Goal: Information Seeking & Learning: Learn about a topic

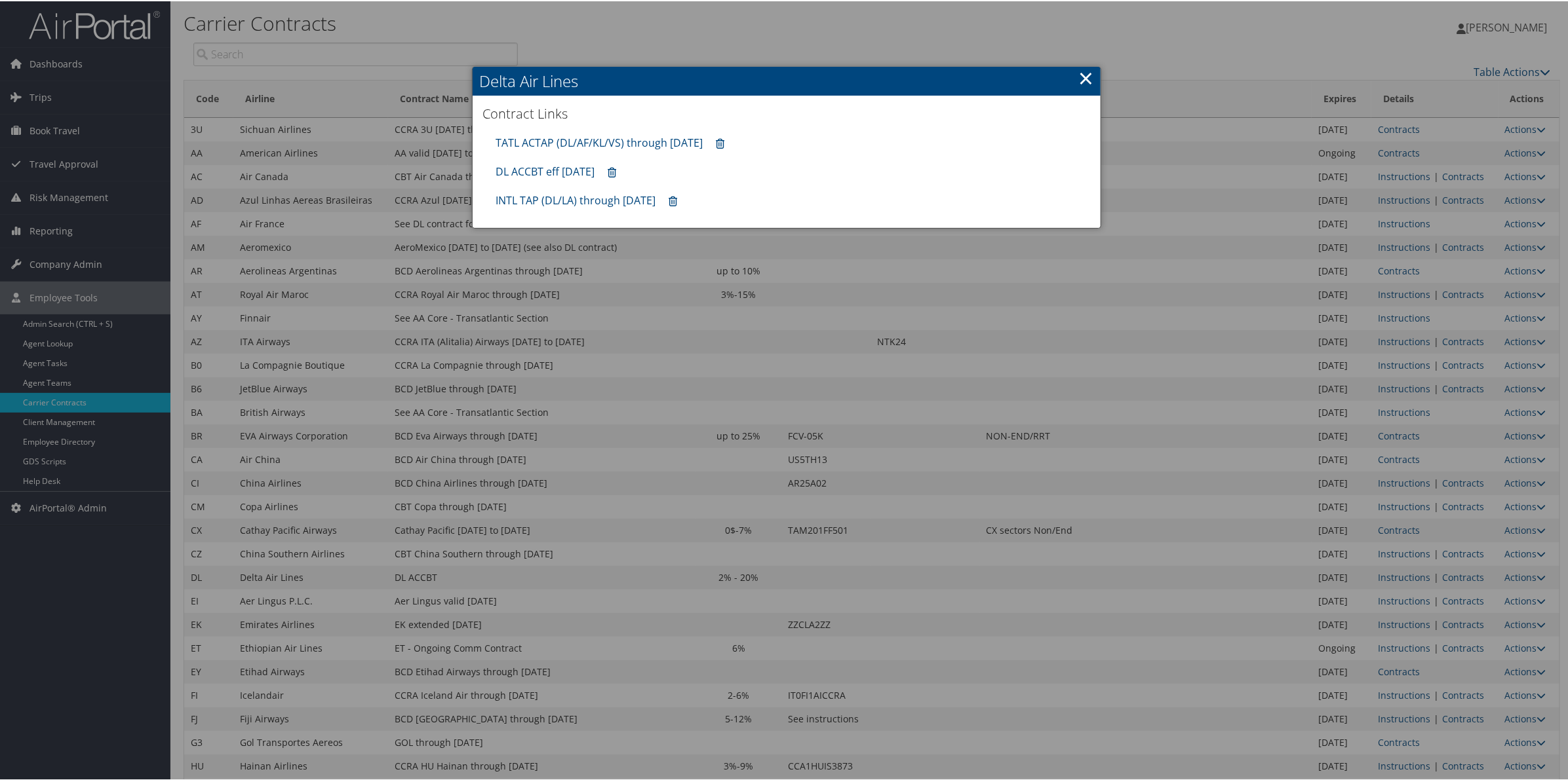
click at [1081, 74] on link "×" at bounding box center [1086, 77] width 15 height 26
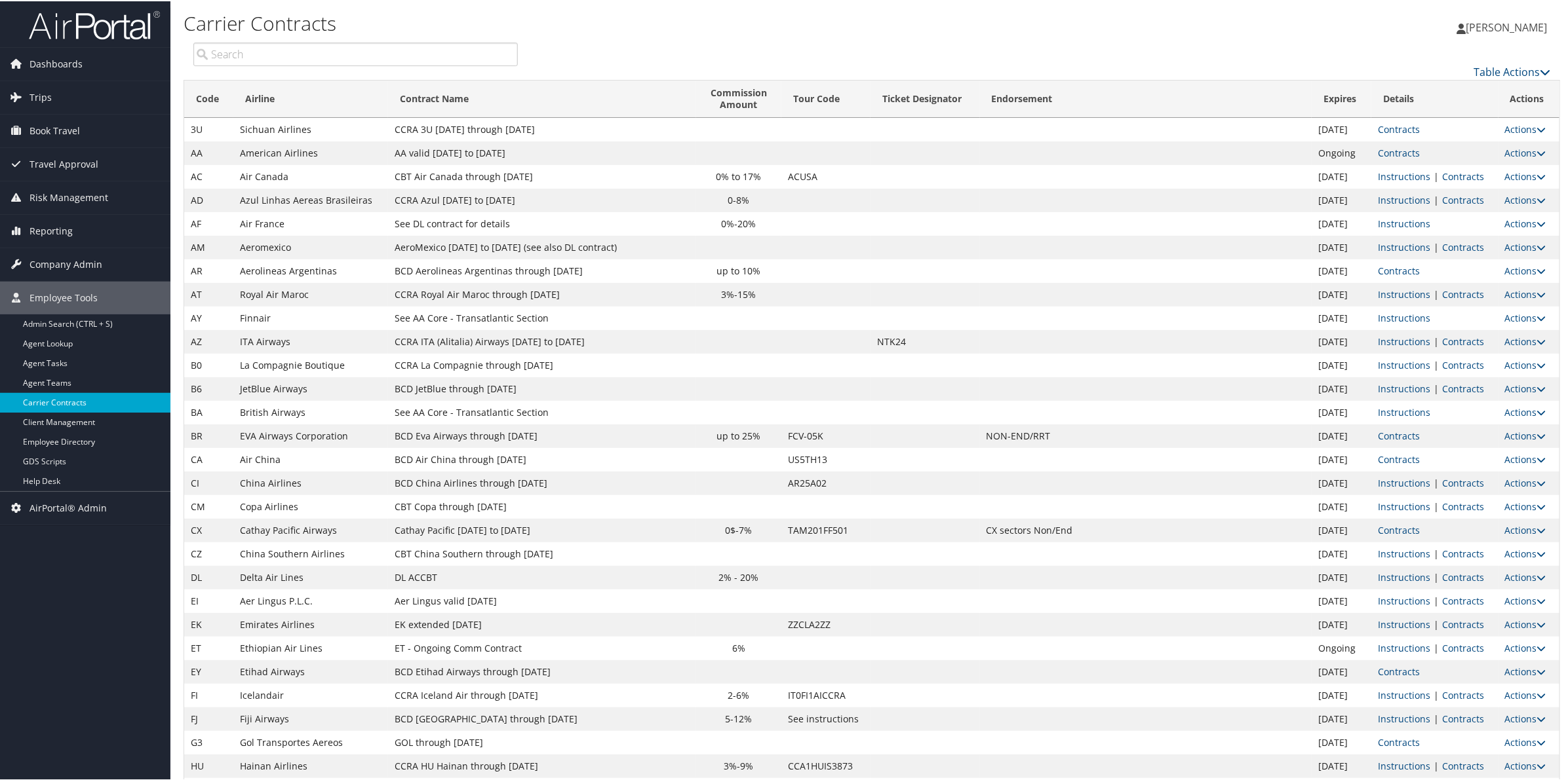
click at [61, 398] on link "Carrier Contracts" at bounding box center [85, 401] width 170 height 20
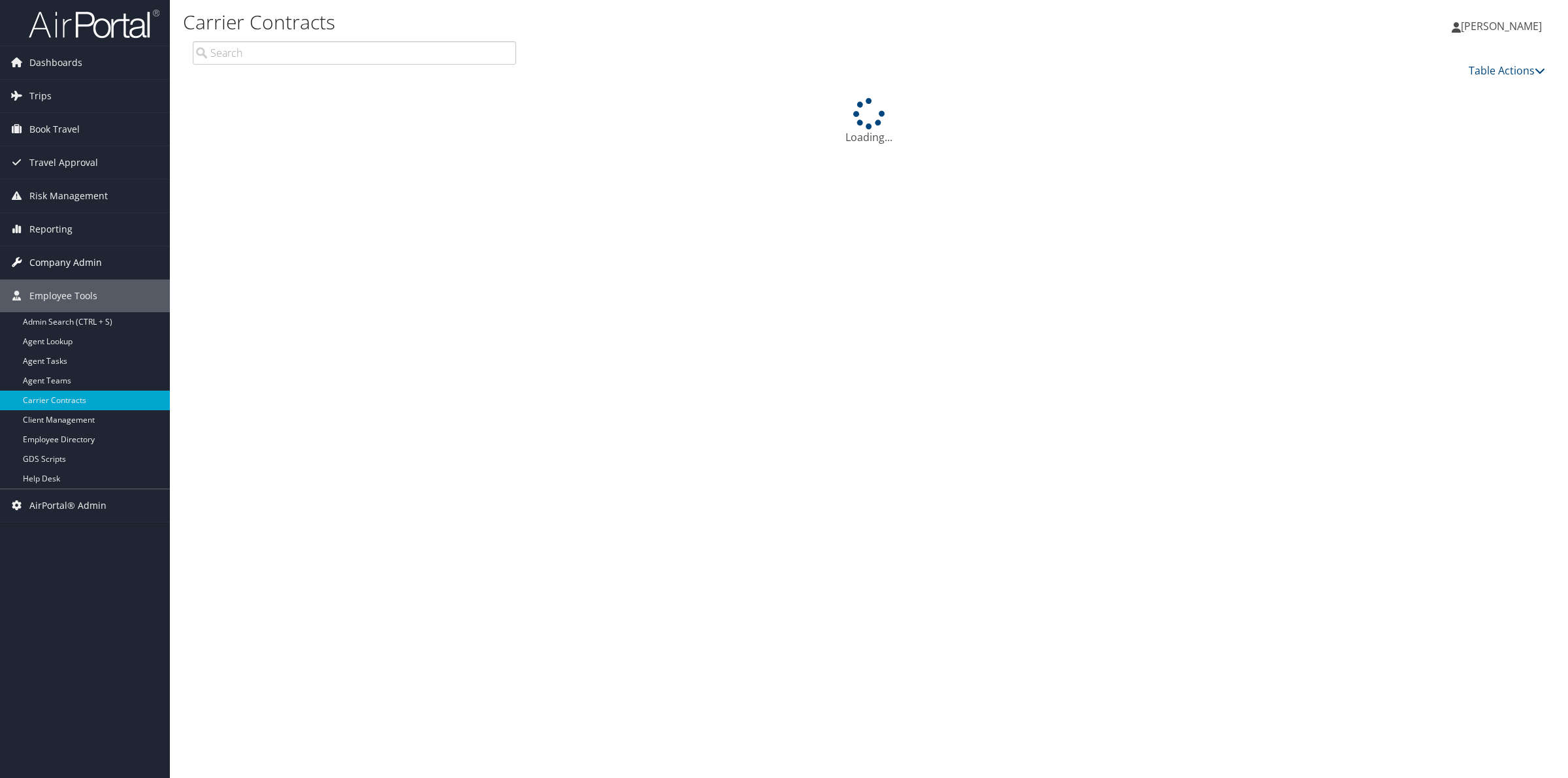
click at [63, 262] on span "Company Admin" at bounding box center [66, 262] width 73 height 33
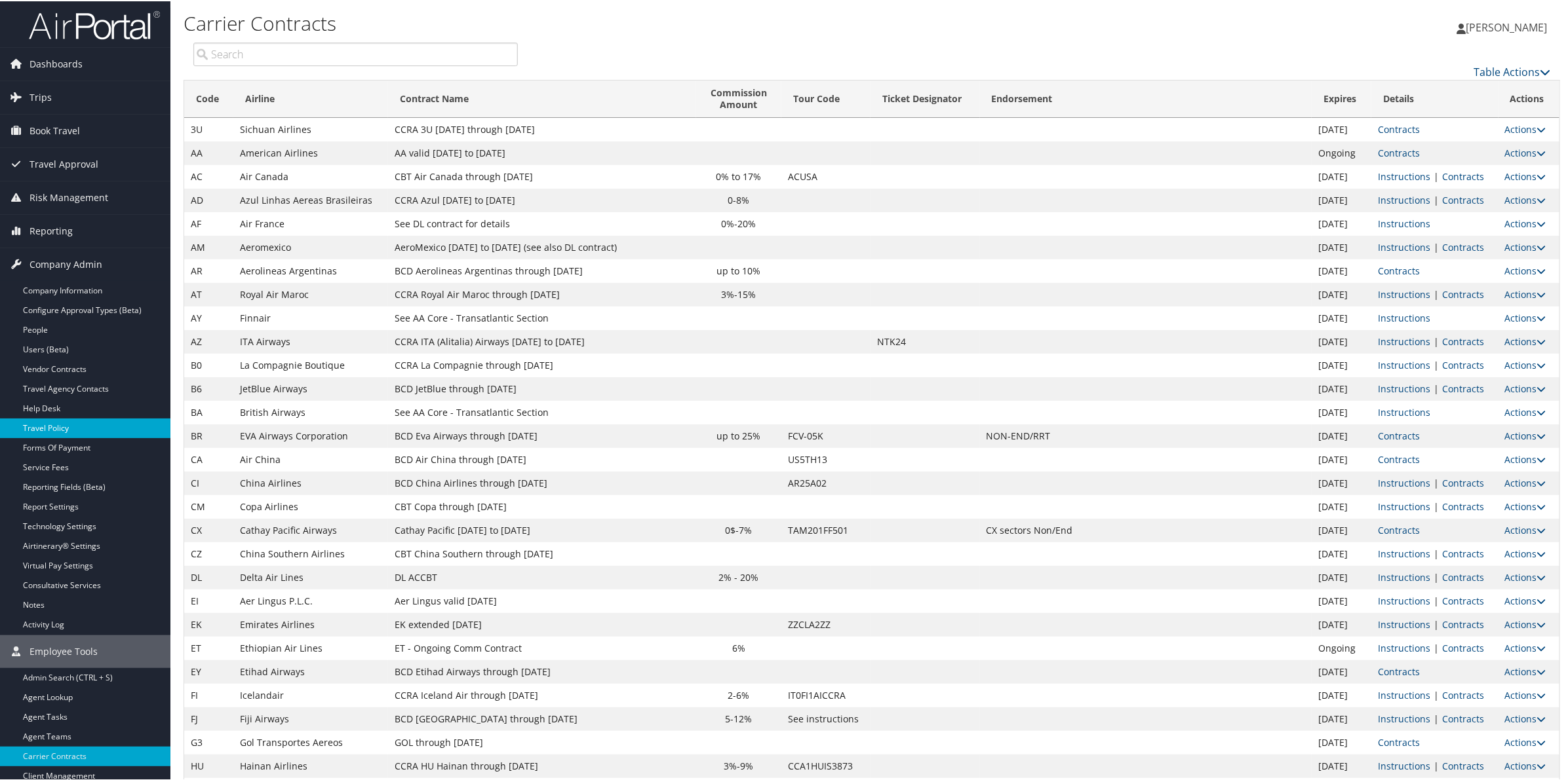
click at [67, 424] on link "Travel Policy" at bounding box center [85, 427] width 170 height 20
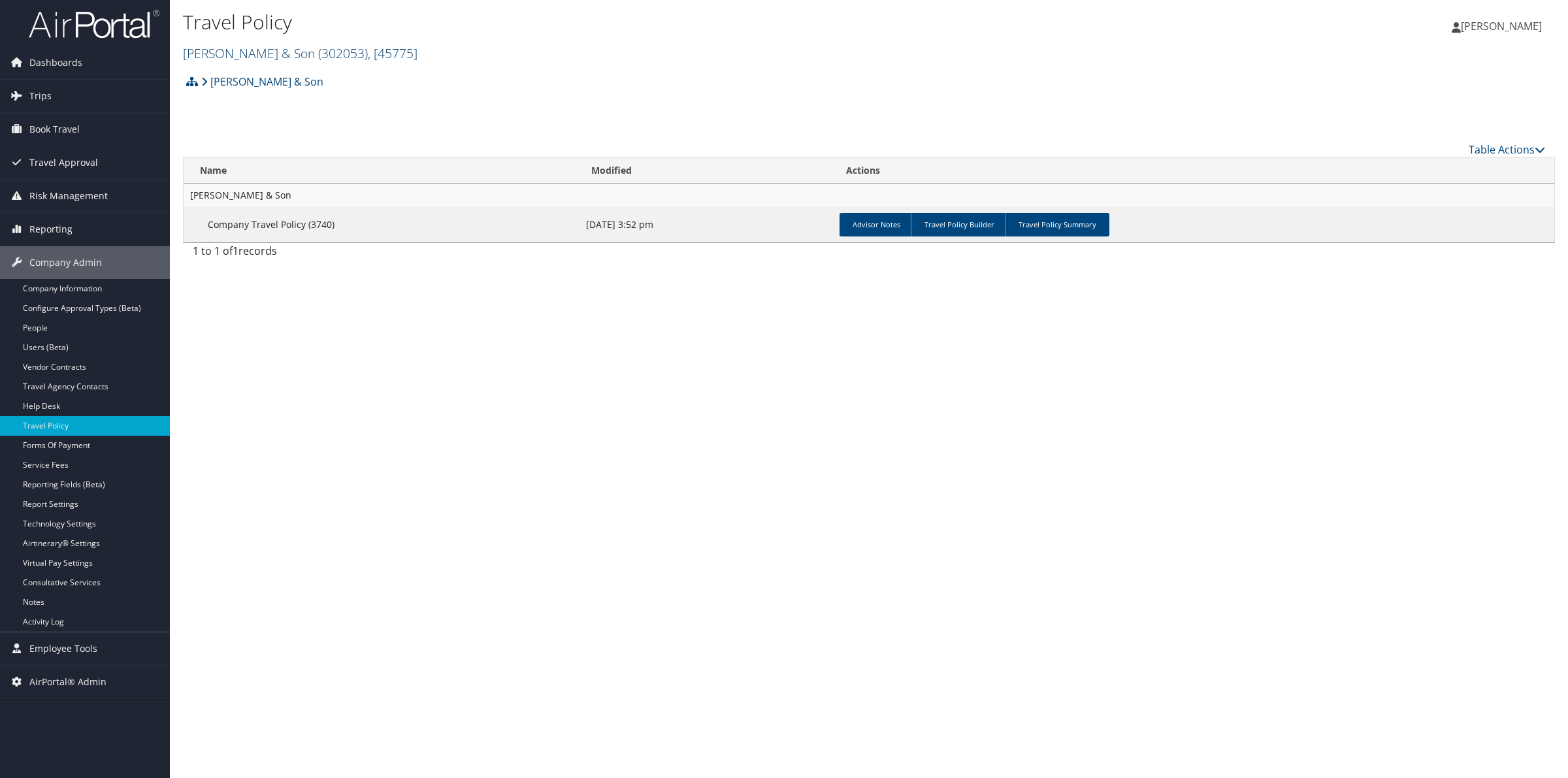
click at [269, 54] on link "CH Guenther & Son ( 302053 ) , [ 45775 ]" at bounding box center [300, 53] width 235 height 17
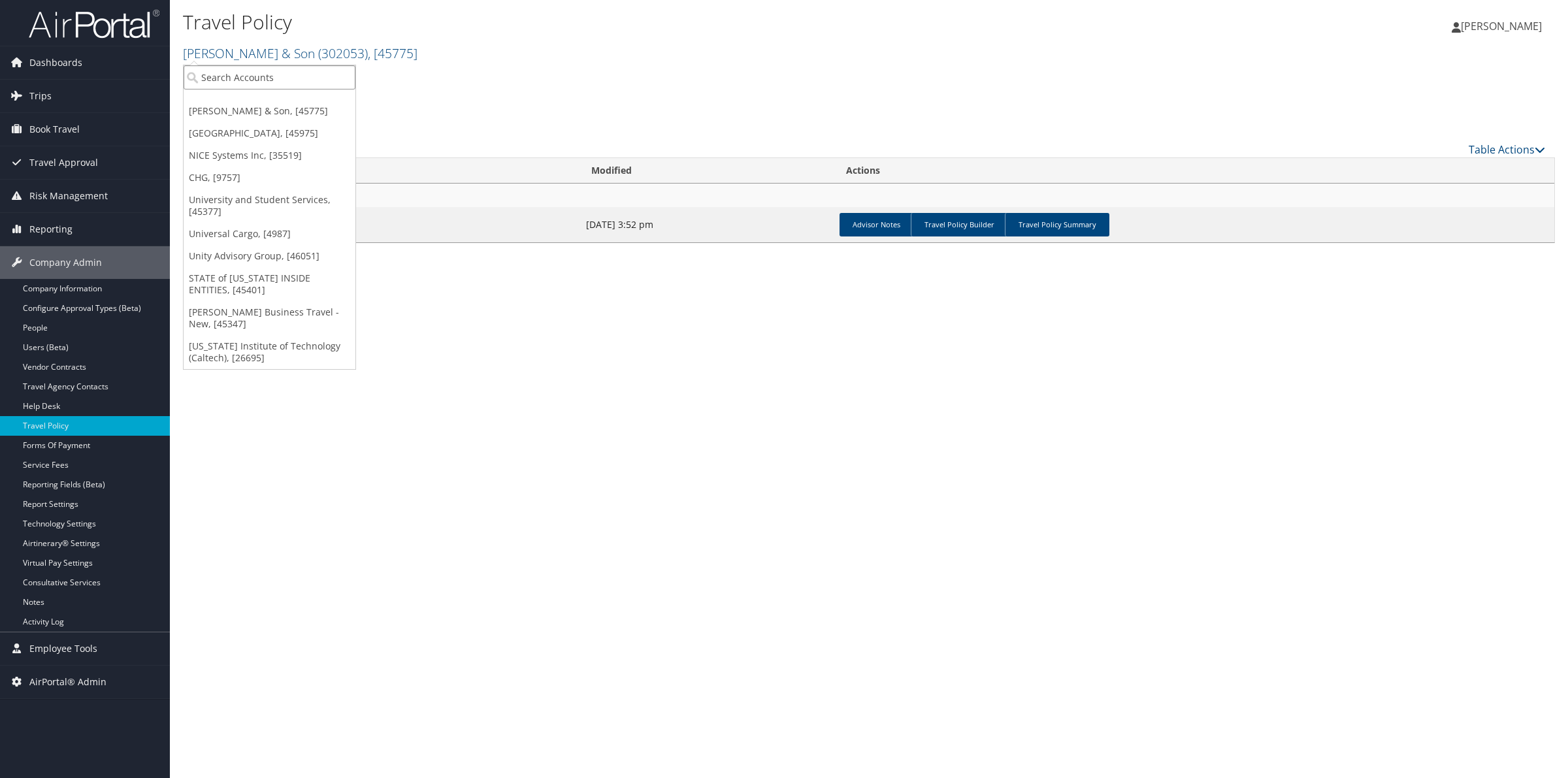
click at [272, 76] on input "search" at bounding box center [269, 77] width 172 height 24
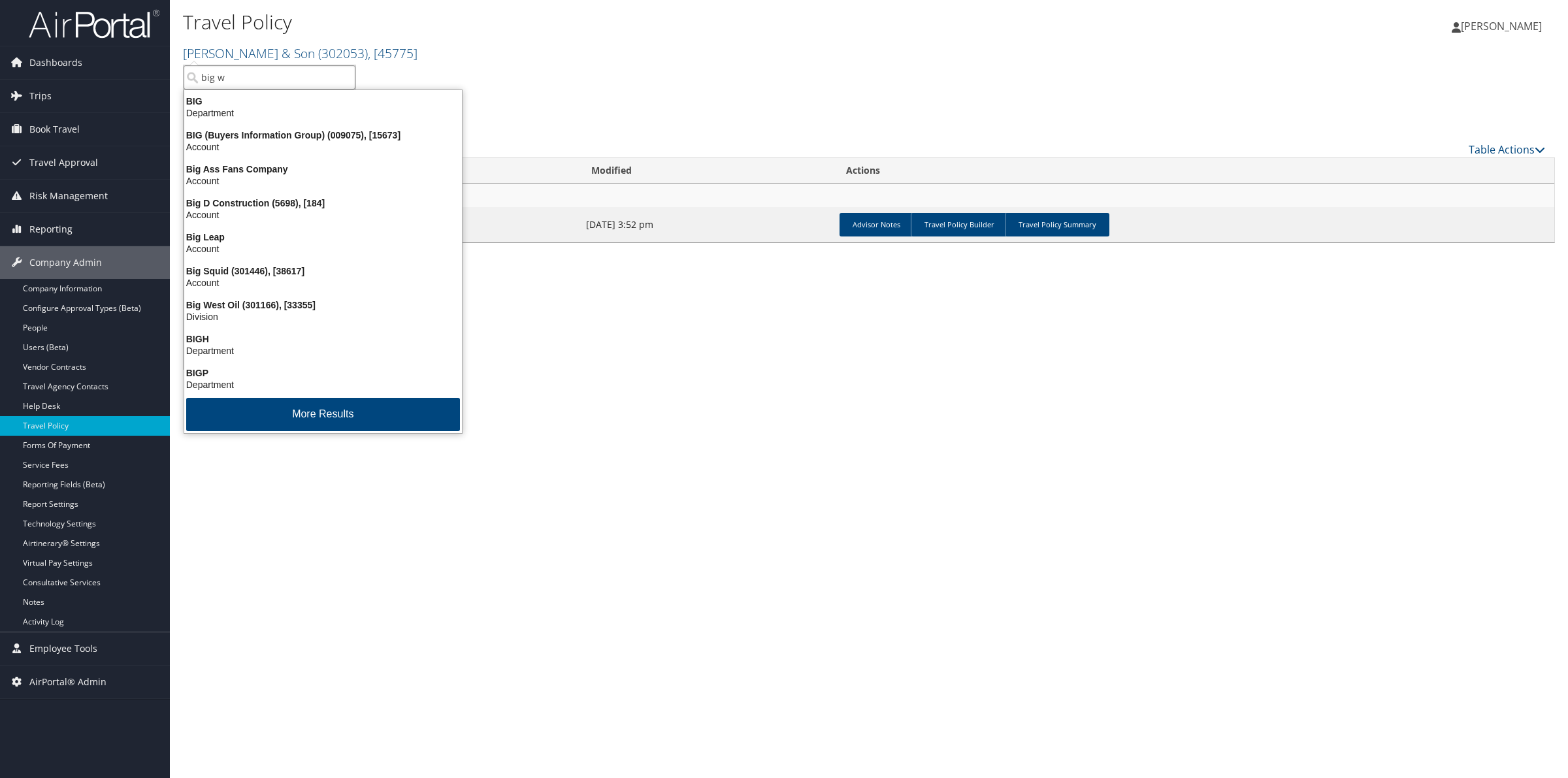
type input "big we"
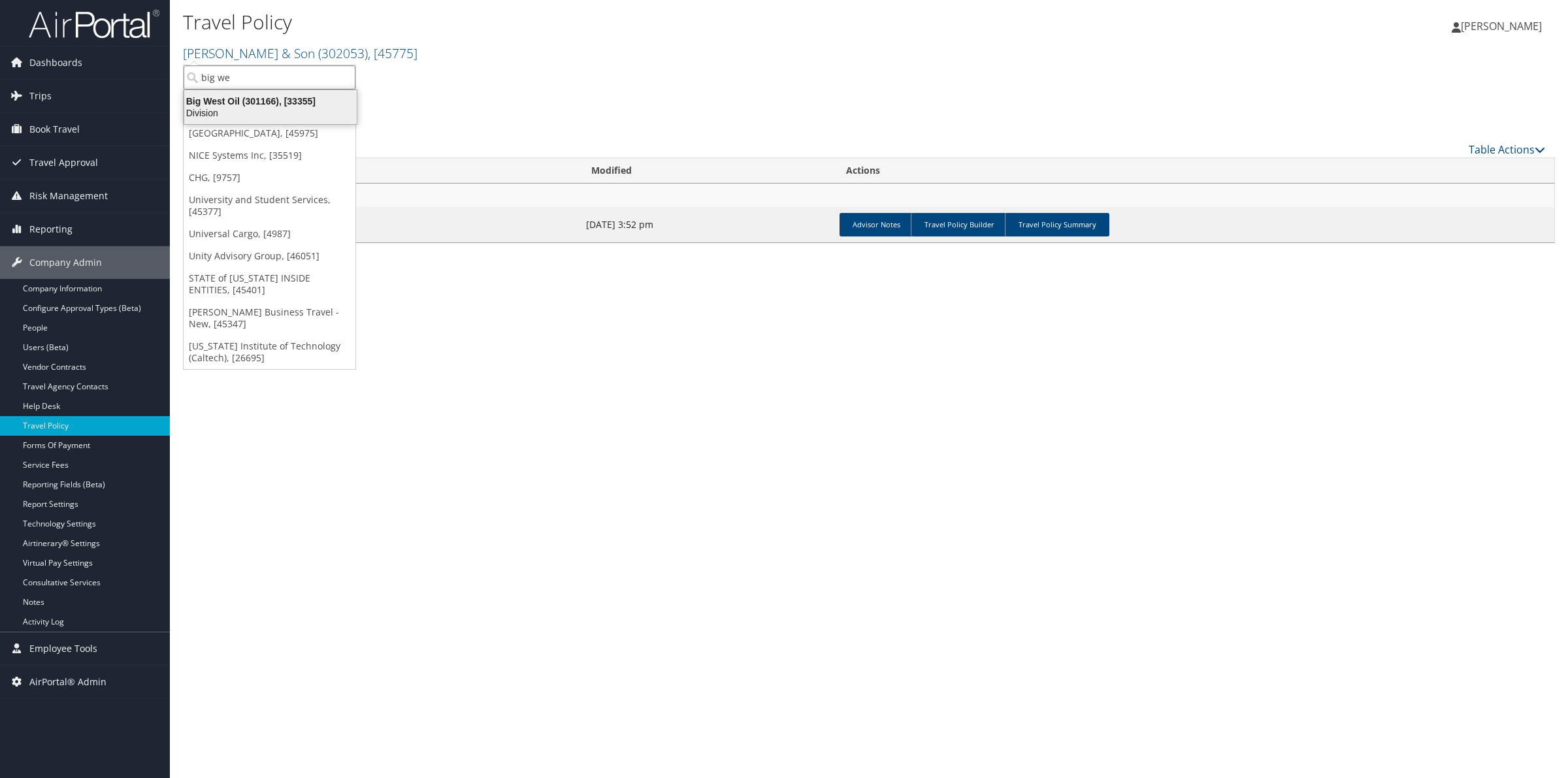
click at [238, 106] on div "Big West Oil (301166), [33355]" at bounding box center [270, 101] width 188 height 12
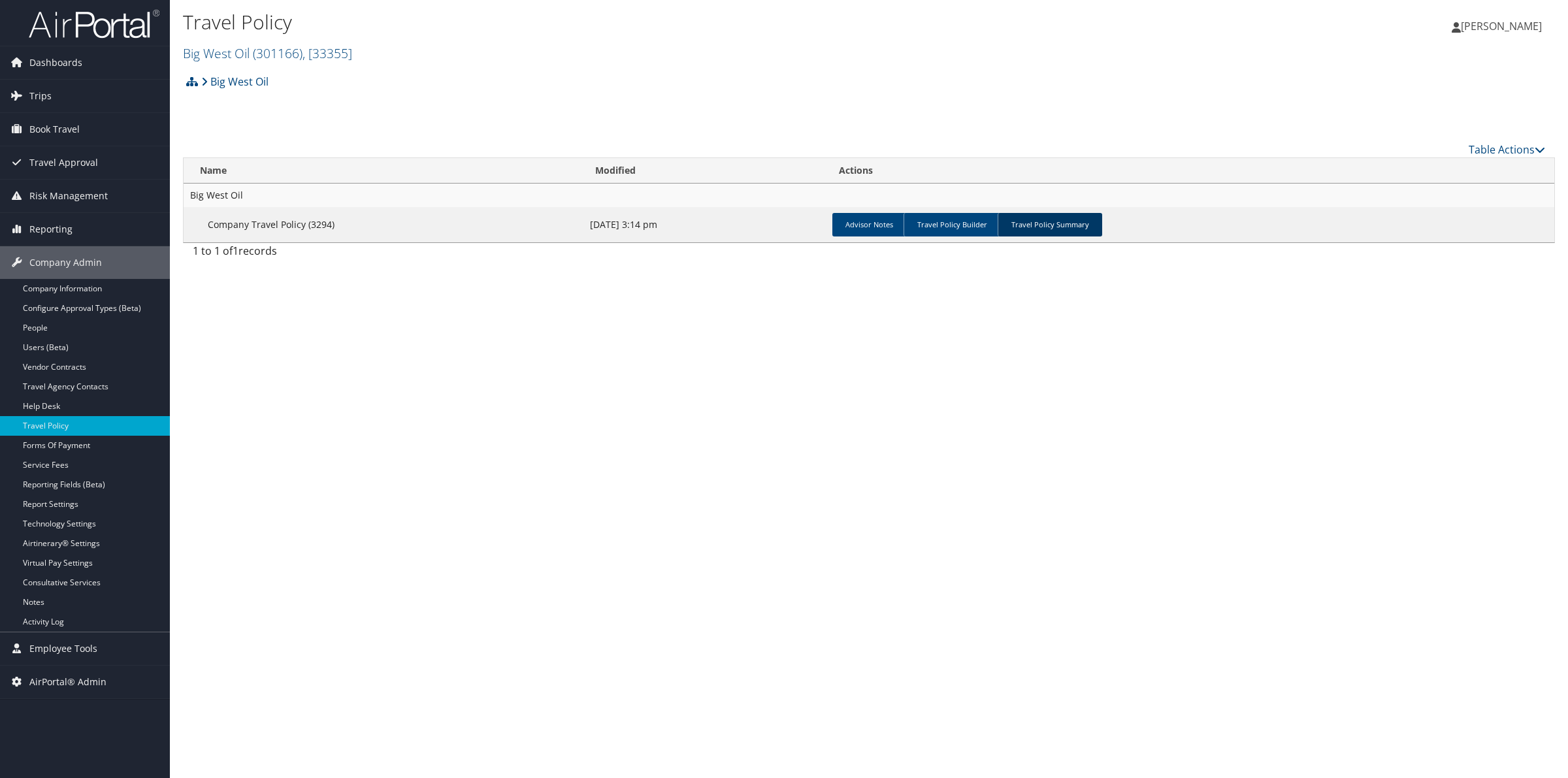
click at [1043, 226] on link "Travel Policy Summary" at bounding box center [1050, 224] width 105 height 23
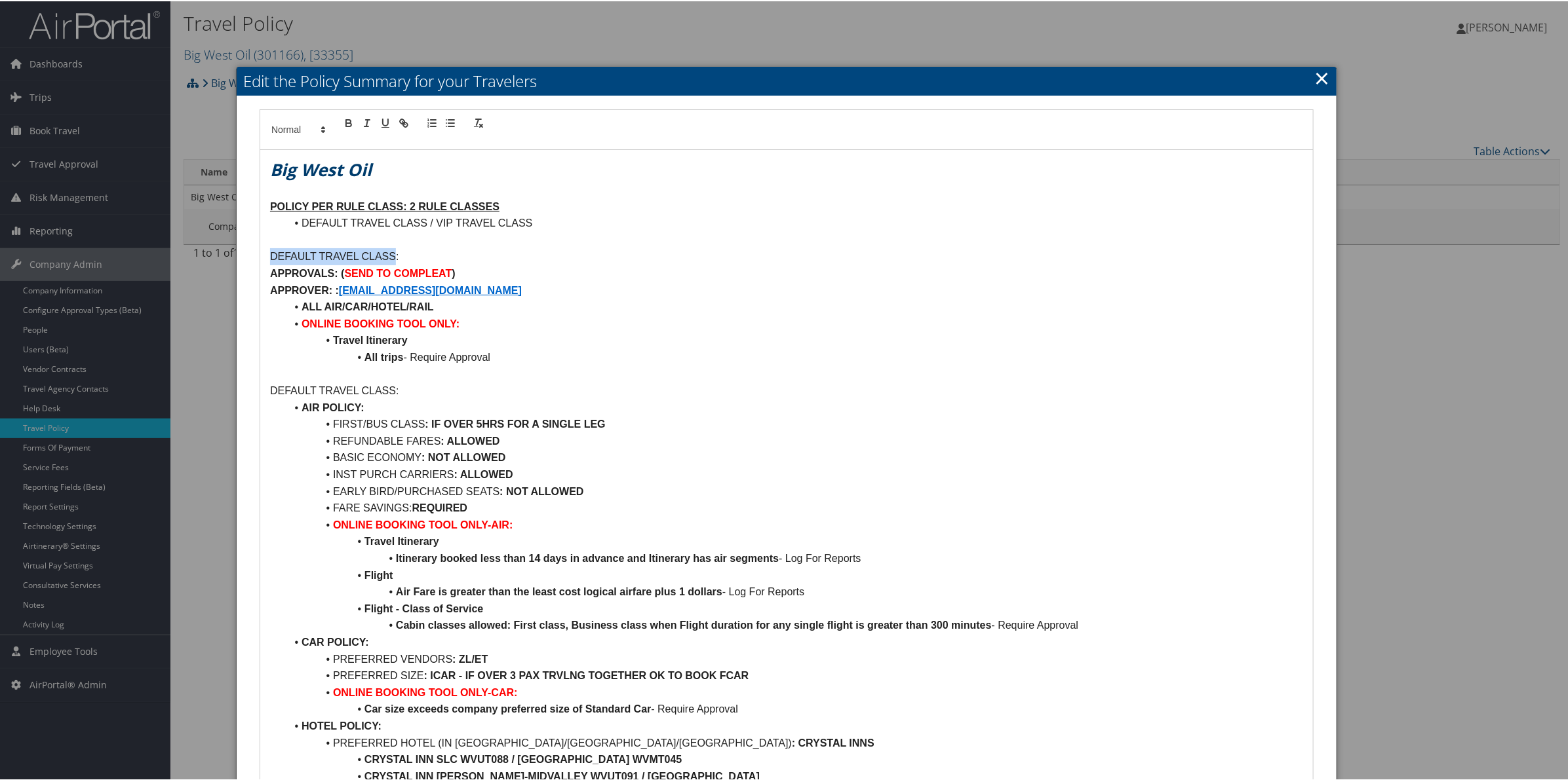
drag, startPoint x: 394, startPoint y: 251, endPoint x: 263, endPoint y: 252, distance: 131.0
copy p "DEFAULT TRAVEL CLASS"
drag, startPoint x: 530, startPoint y: 221, endPoint x: 436, endPoint y: 223, distance: 94.0
click at [436, 223] on li "DEFAULT TRAVEL CLASS / VIP TRAVEL CLASS" at bounding box center [794, 221] width 1017 height 17
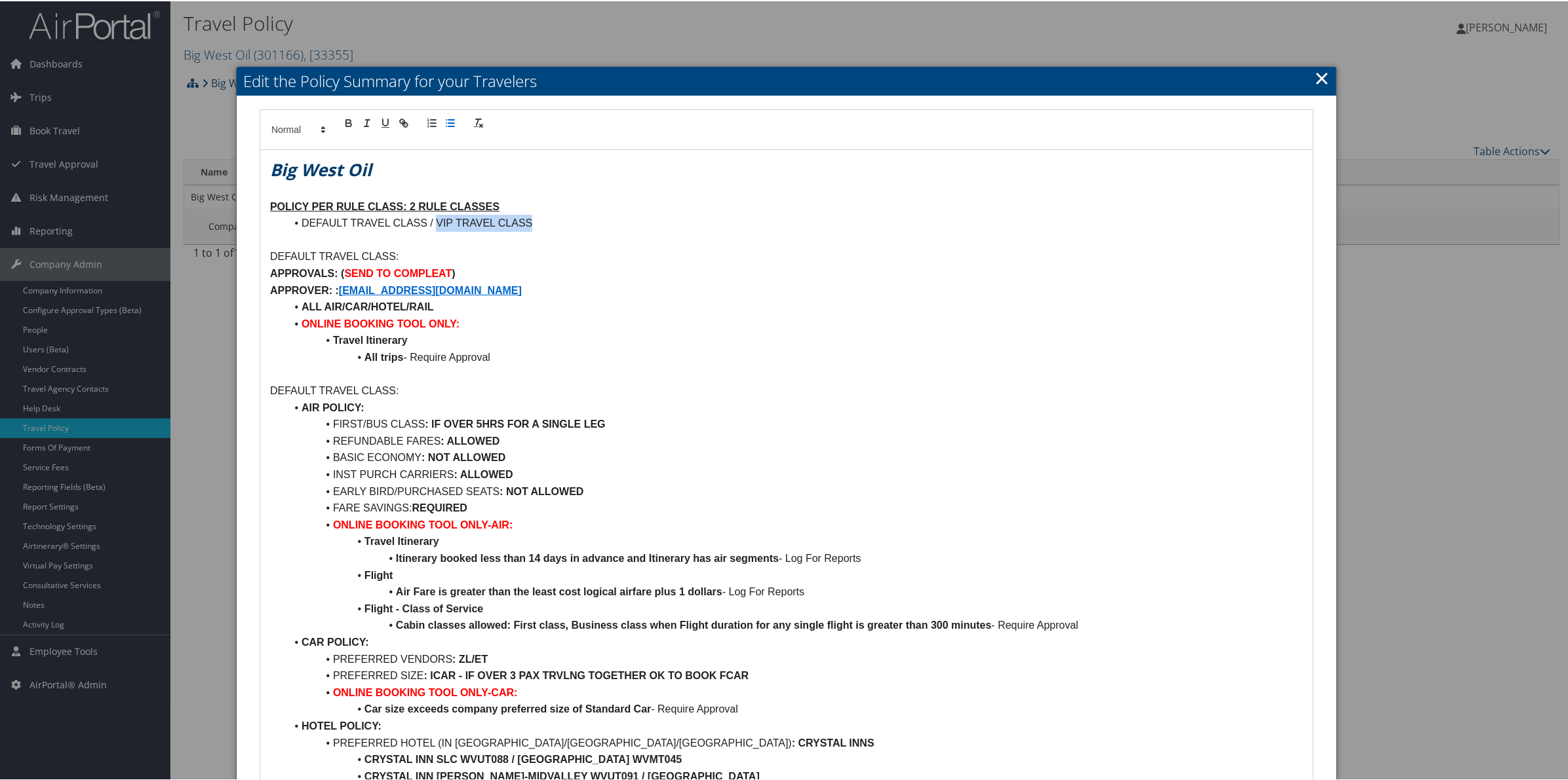
copy li "VIP TRAVEL CLASS"
drag, startPoint x: 545, startPoint y: 289, endPoint x: 343, endPoint y: 287, distance: 202.0
click at [343, 287] on p "APPROVER: : ALEC.KLINGHOFER@BIGWESTOIL.COM" at bounding box center [787, 289] width 1033 height 17
copy strong "ALEC.KLINGHOFER@BIGWESTOIL.COM"
click at [1315, 83] on link "×" at bounding box center [1322, 77] width 15 height 26
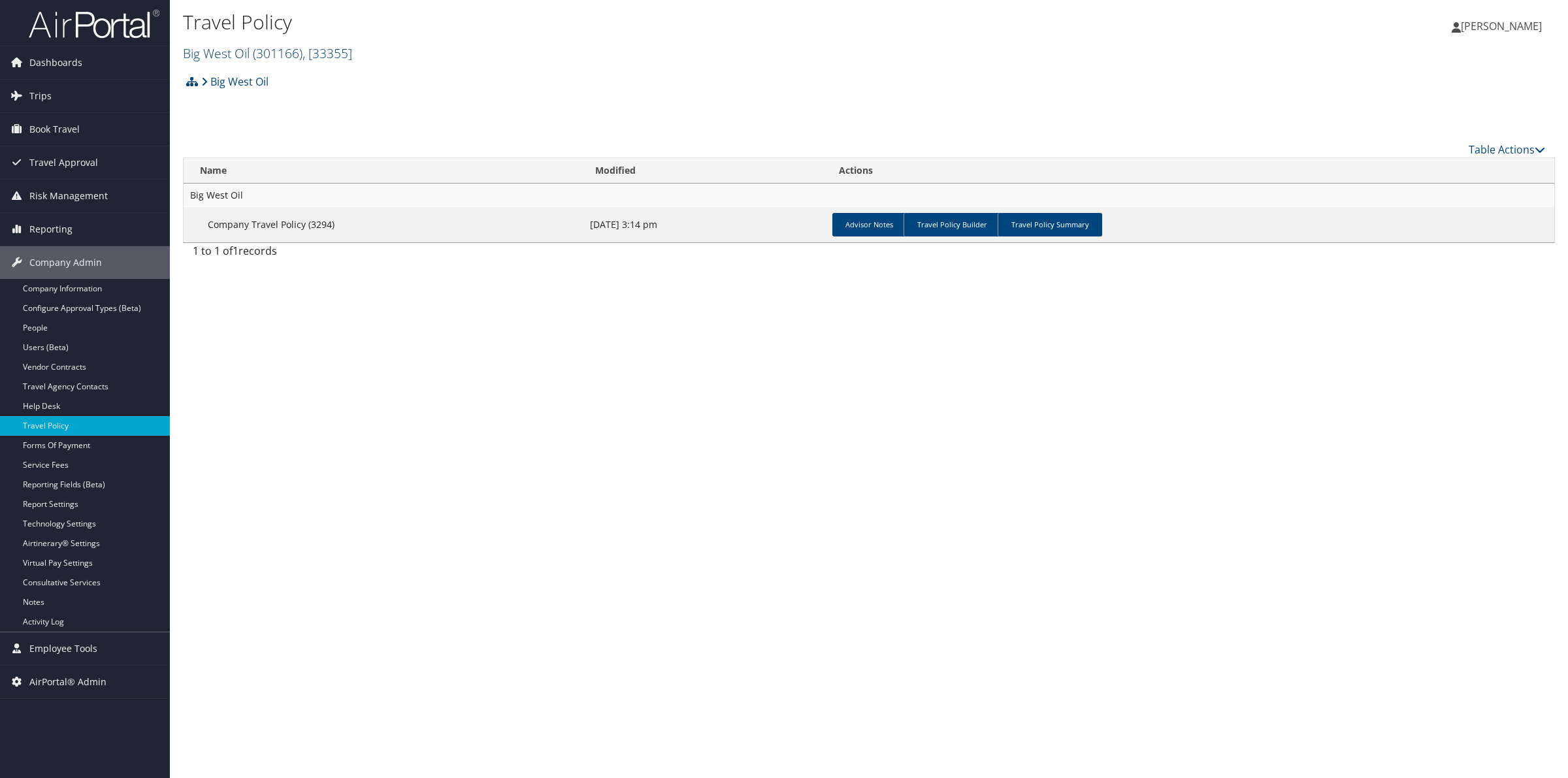
click at [277, 56] on span "( 301166 )" at bounding box center [277, 53] width 50 height 17
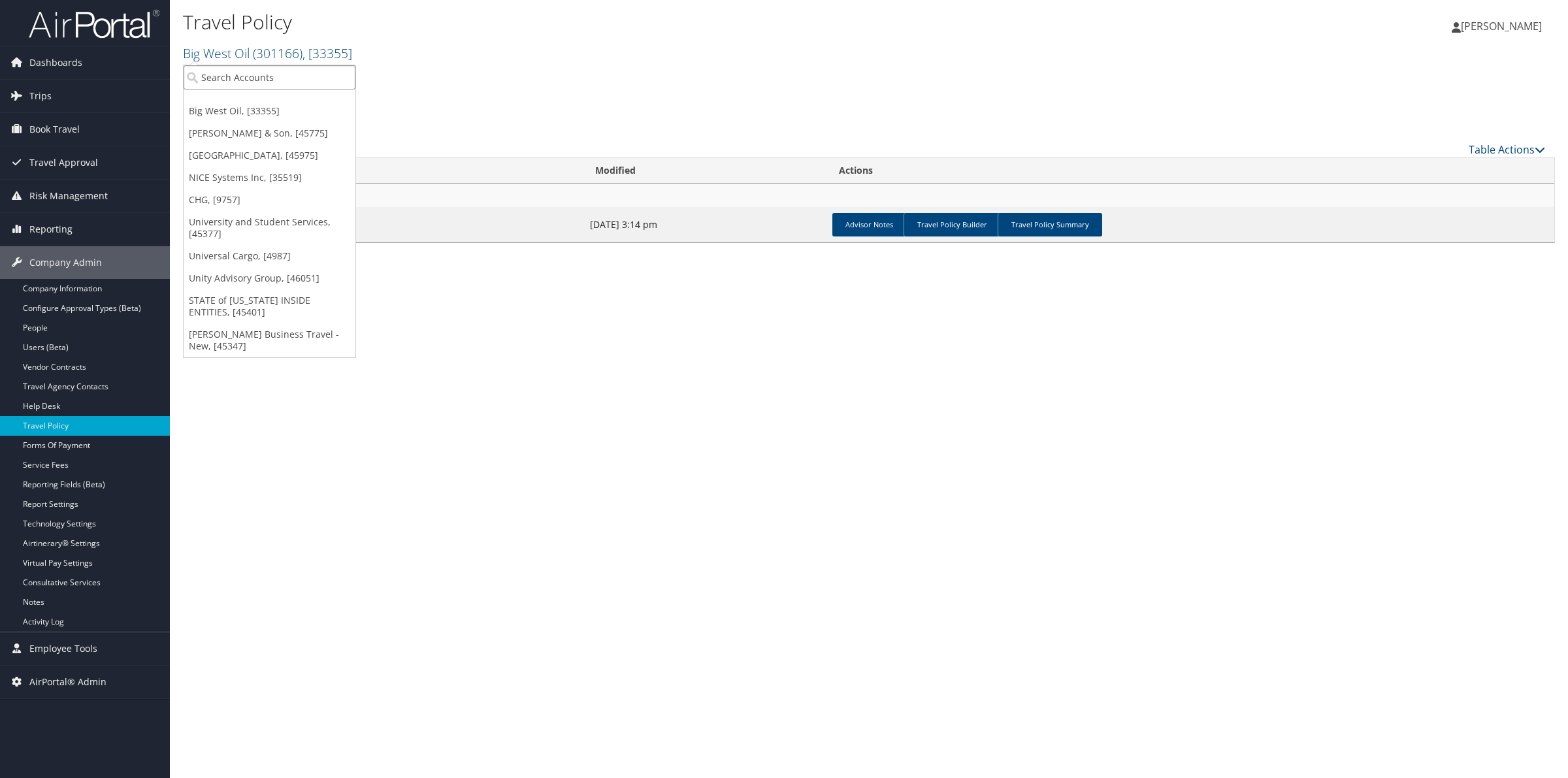
click at [273, 86] on input "search" at bounding box center [269, 77] width 172 height 24
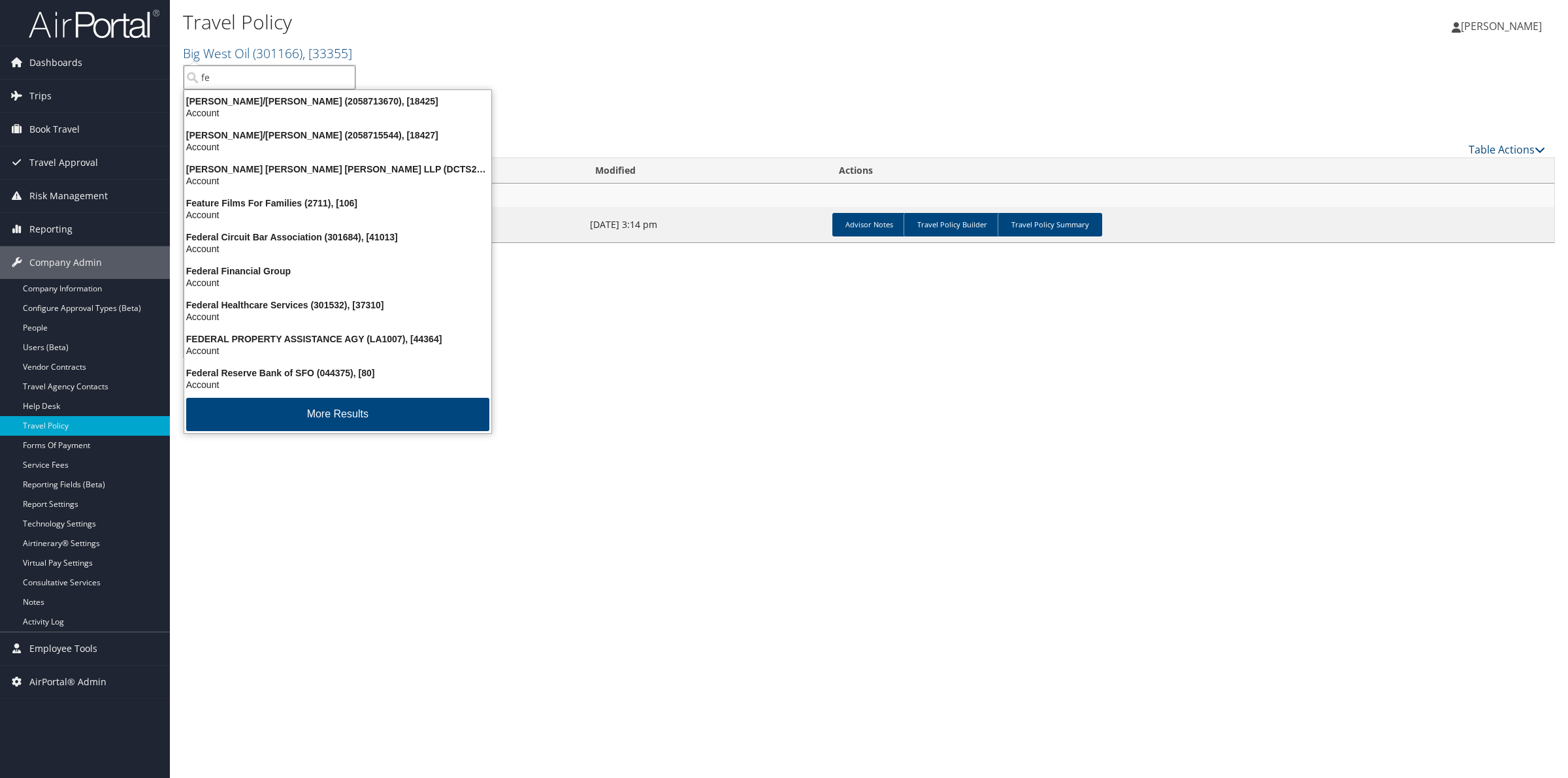
type input "fev"
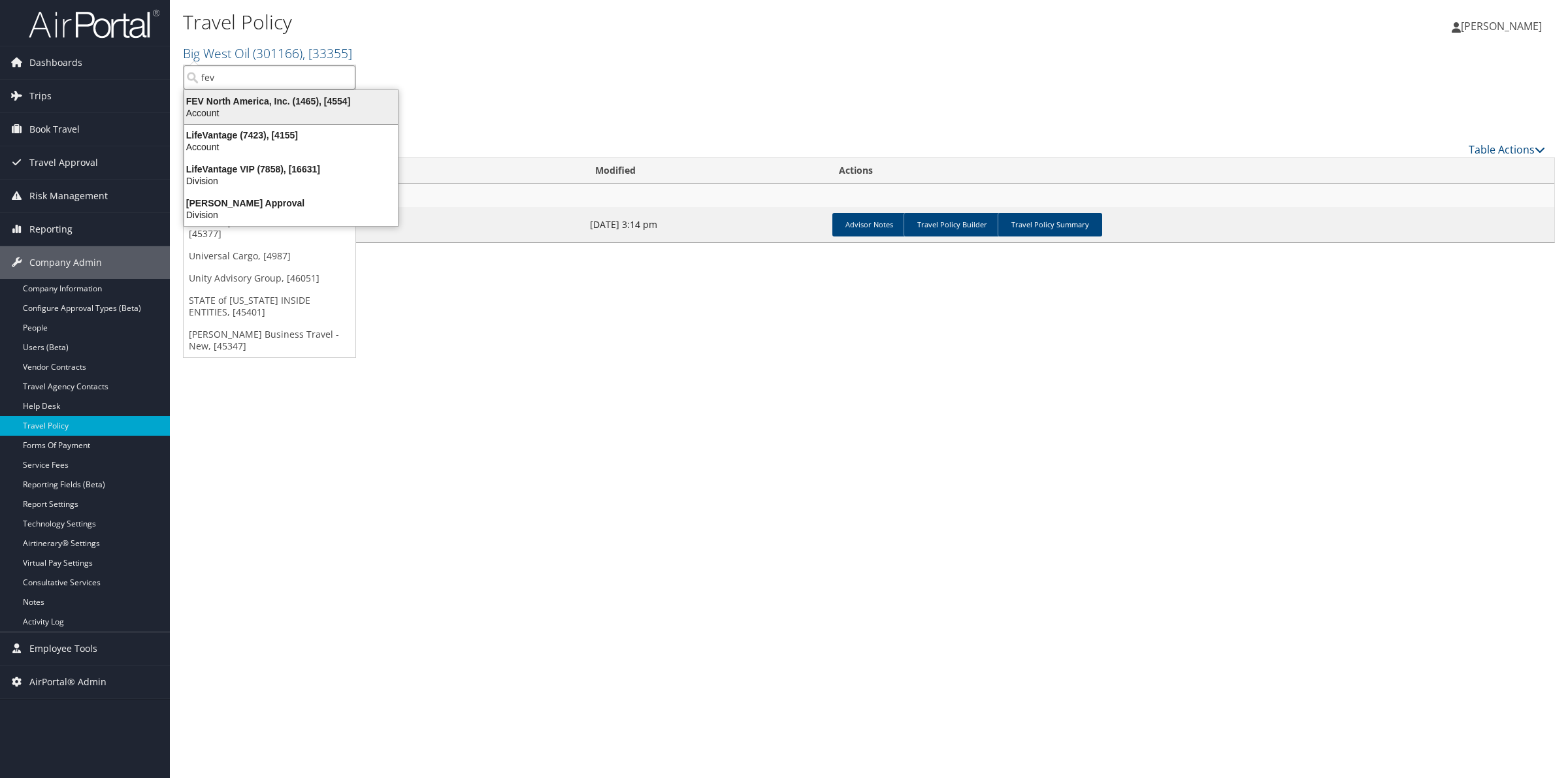
click at [259, 103] on div "FEV North America, Inc. (1465), [4554]" at bounding box center [291, 101] width 229 height 12
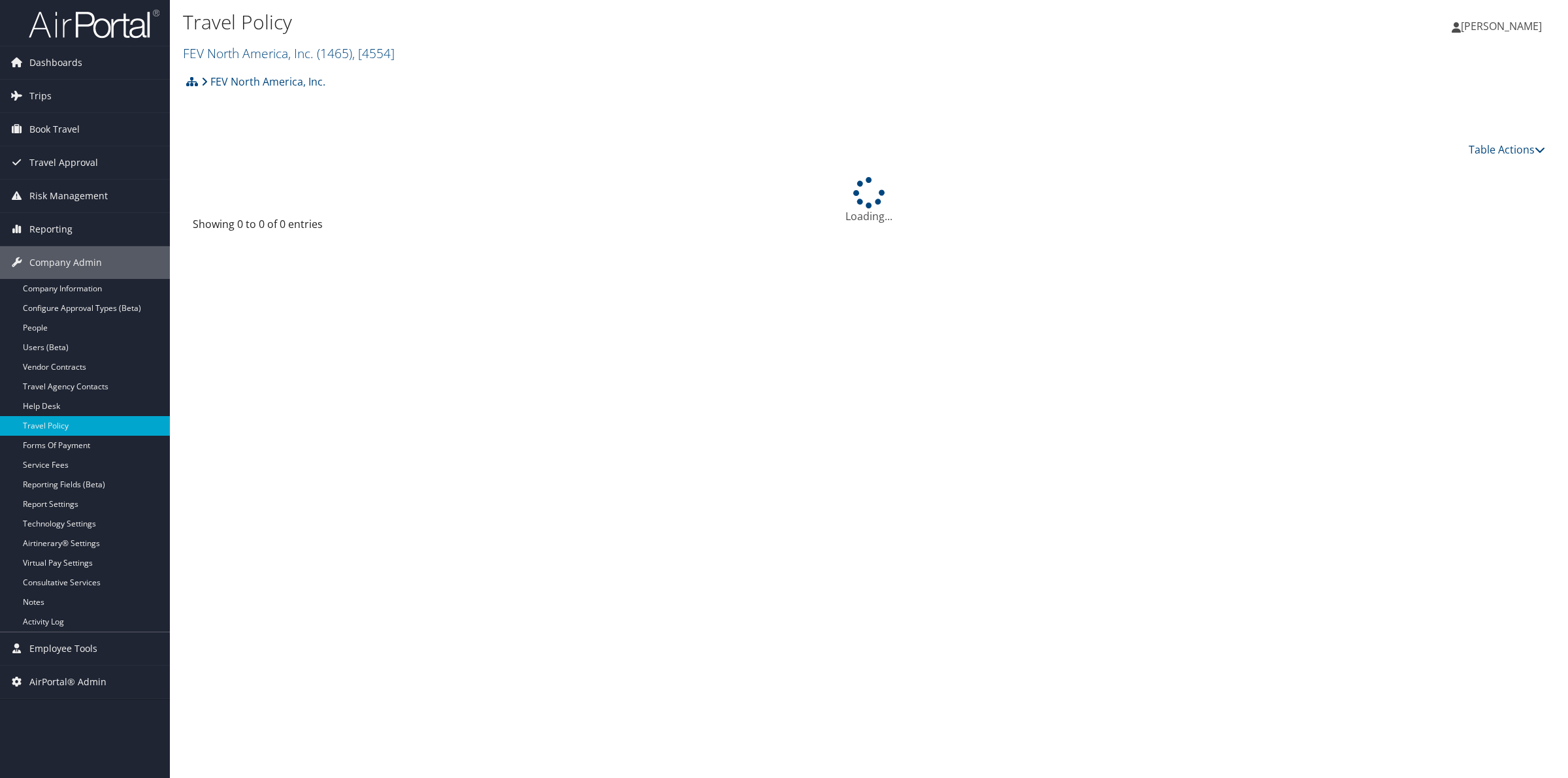
click at [76, 505] on link "Report Settings" at bounding box center [84, 504] width 170 height 20
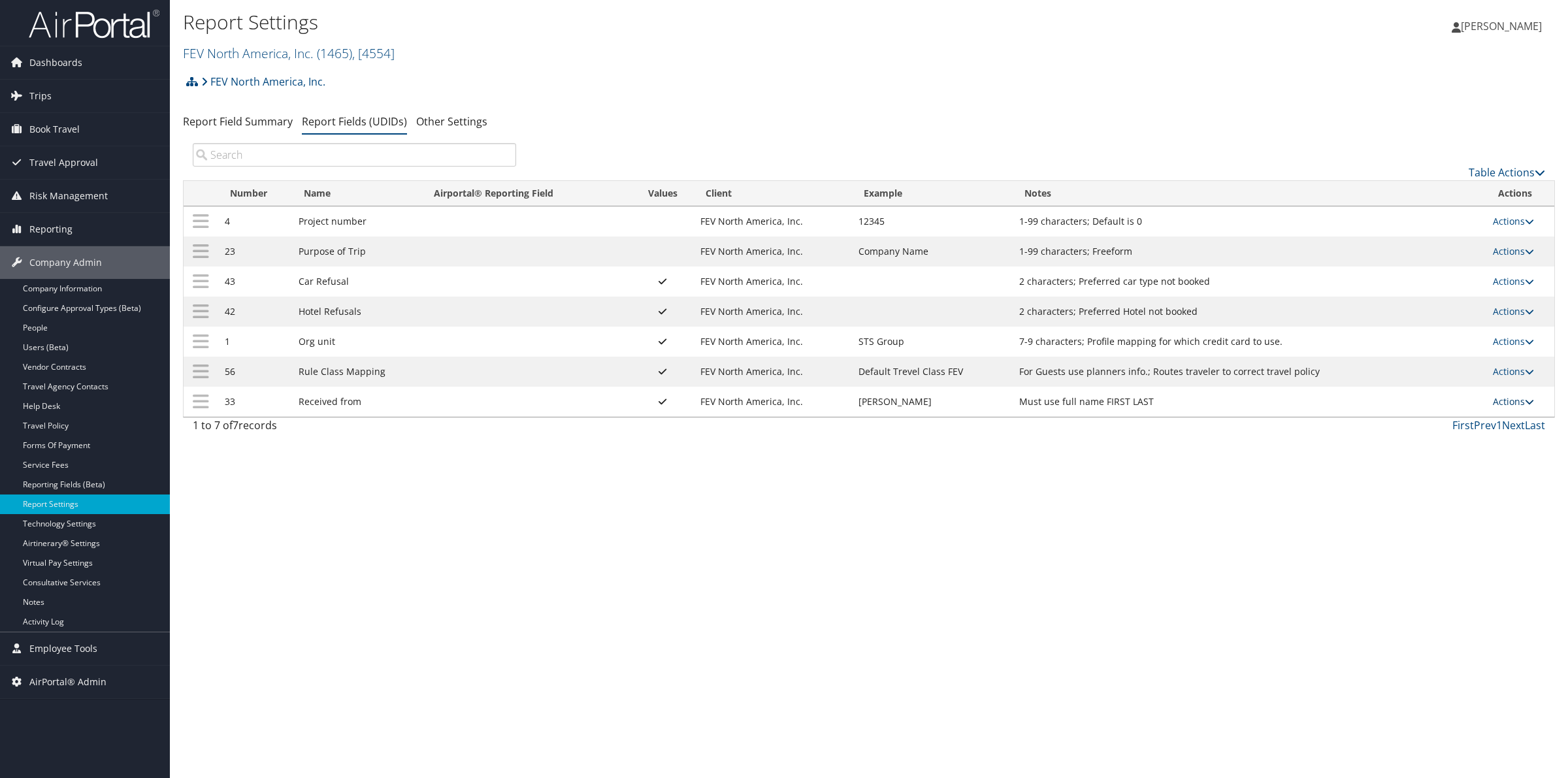
click at [1523, 403] on link "Actions" at bounding box center [1513, 401] width 42 height 12
click at [1473, 425] on link "Update Report Field Values" at bounding box center [1463, 421] width 141 height 23
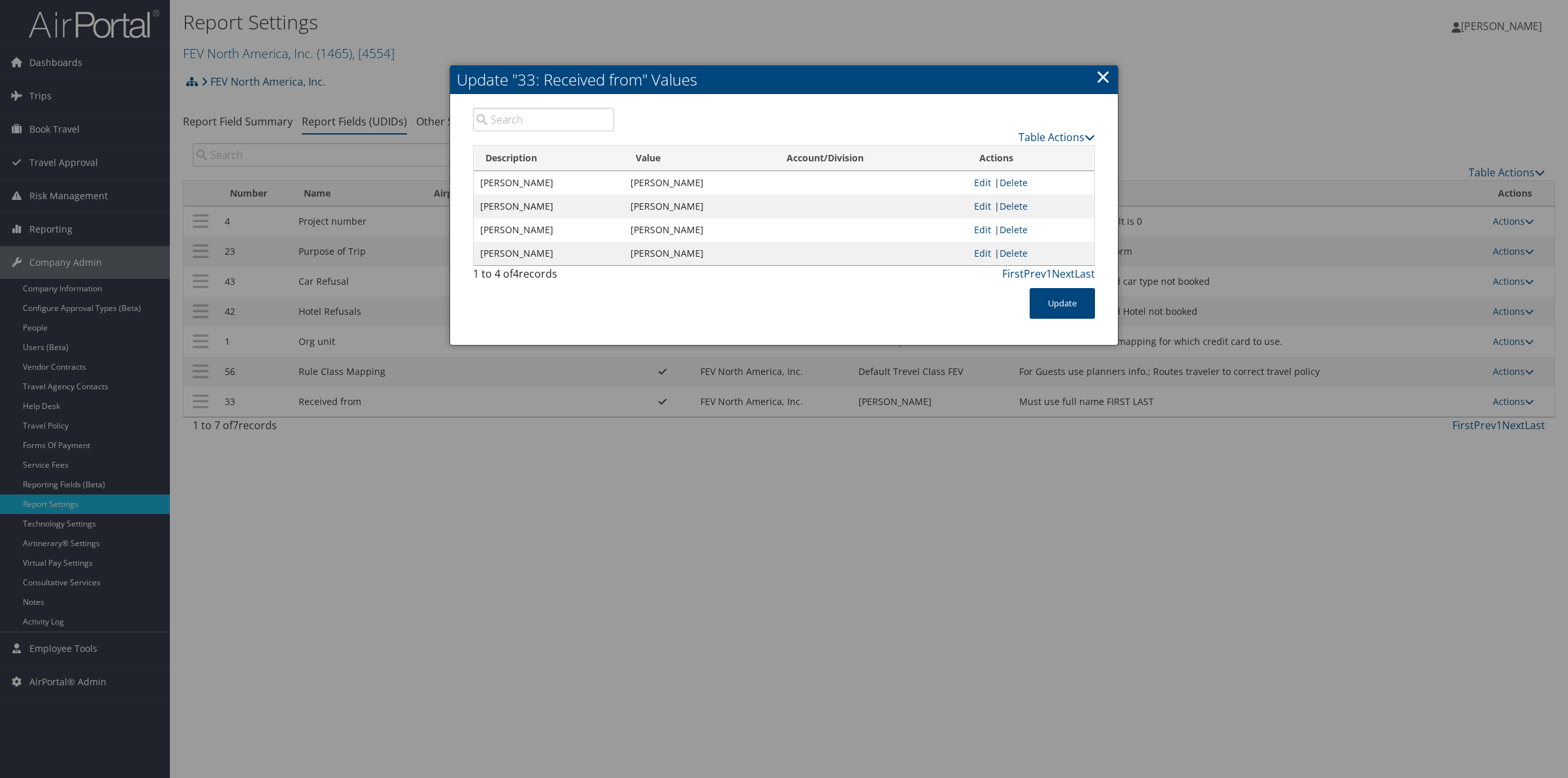
click at [1095, 76] on link "×" at bounding box center [1103, 76] width 15 height 26
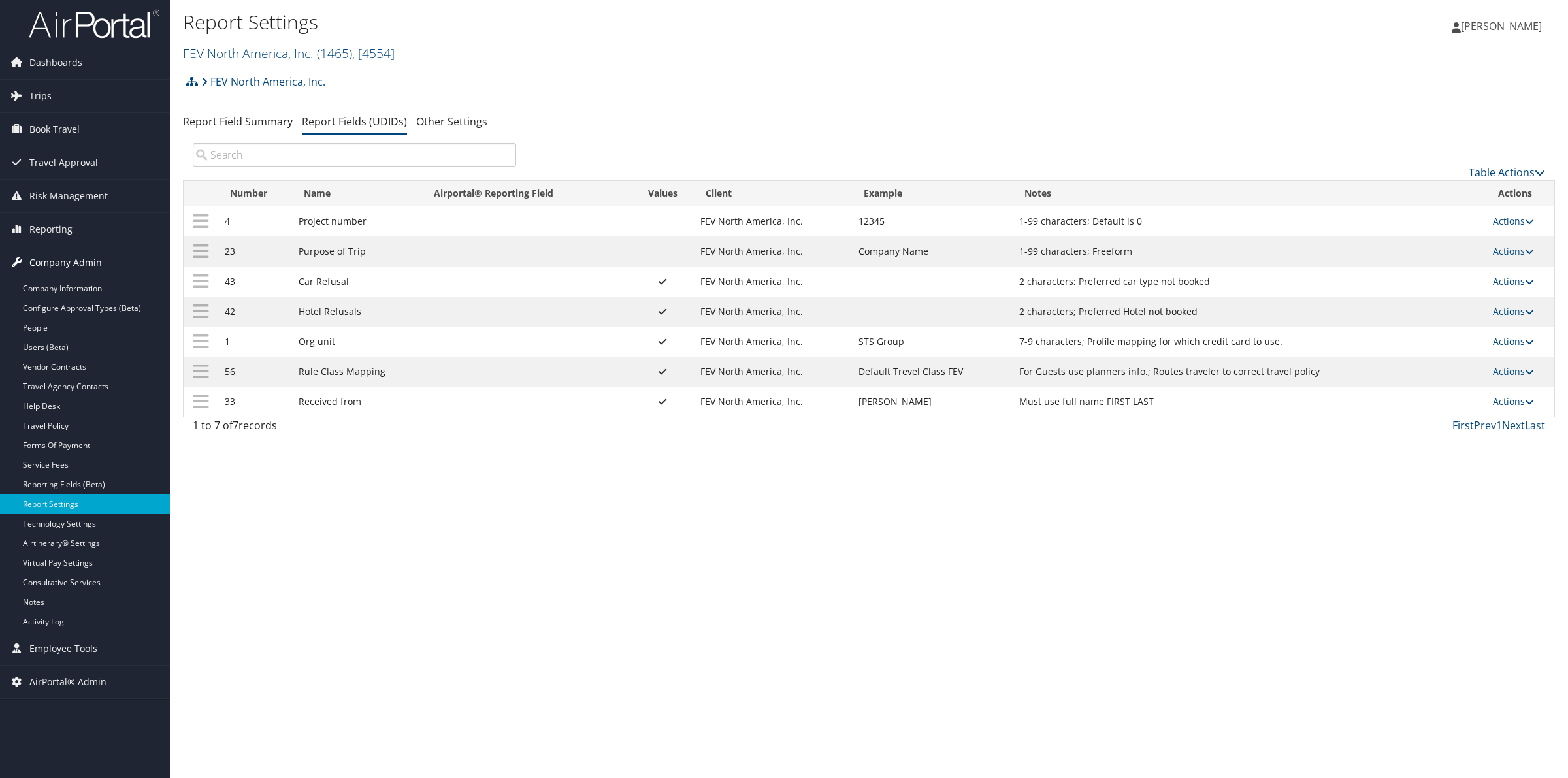
click at [73, 264] on span "Company Admin" at bounding box center [66, 262] width 73 height 33
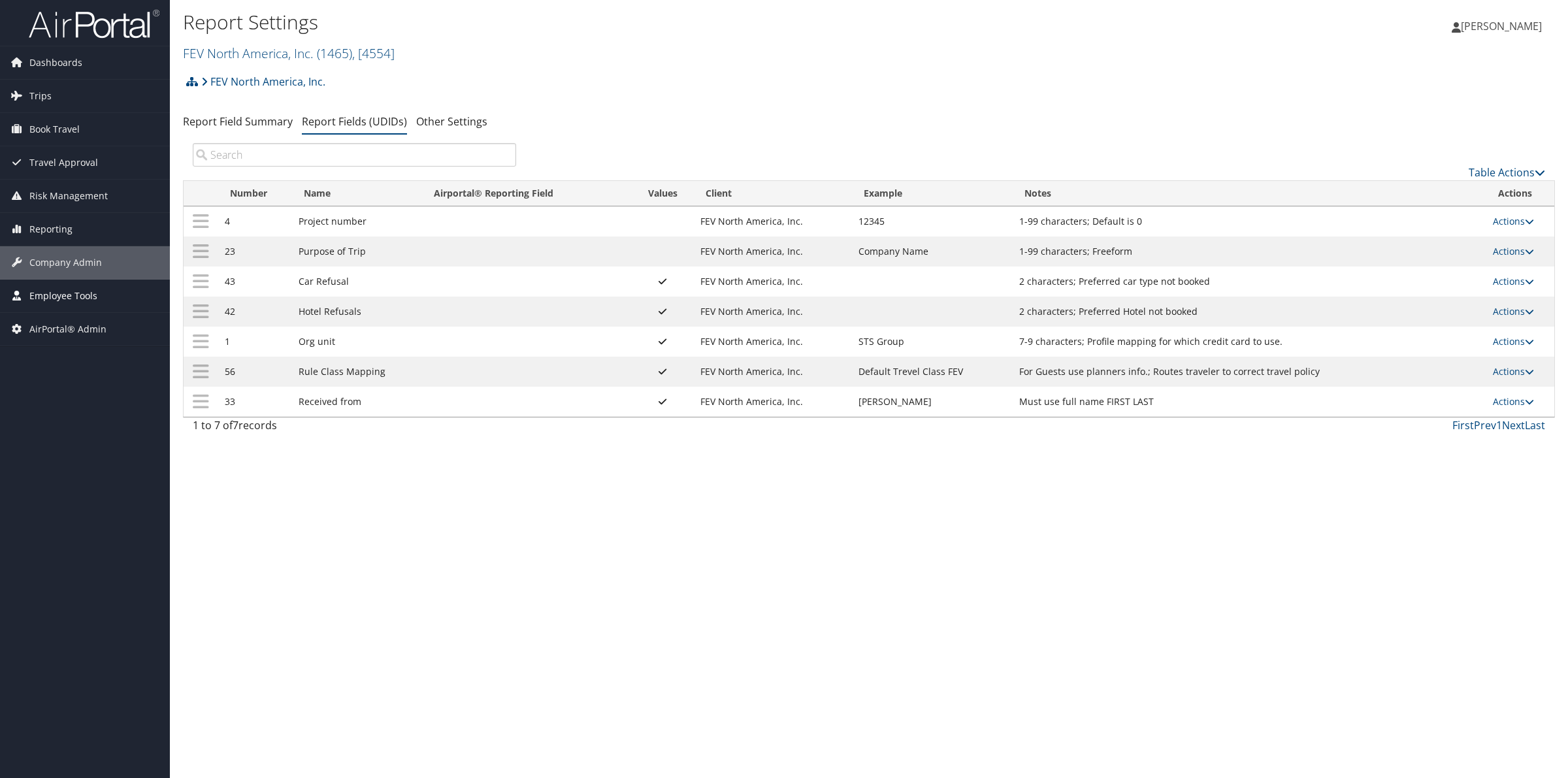
click at [72, 296] on span "Employee Tools" at bounding box center [63, 296] width 68 height 33
click at [66, 399] on link "Carrier Contracts" at bounding box center [84, 400] width 170 height 20
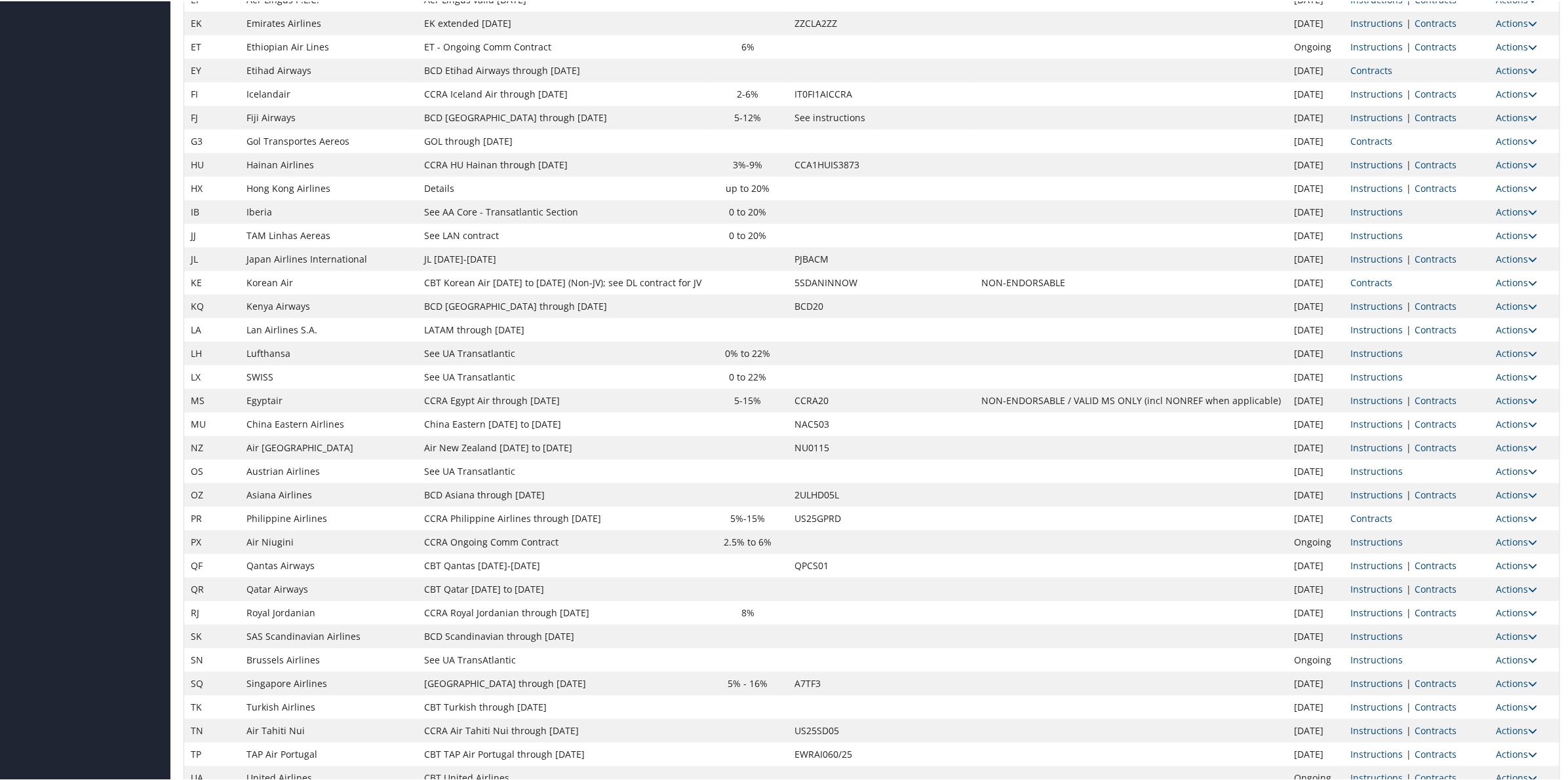
scroll to position [726, 0]
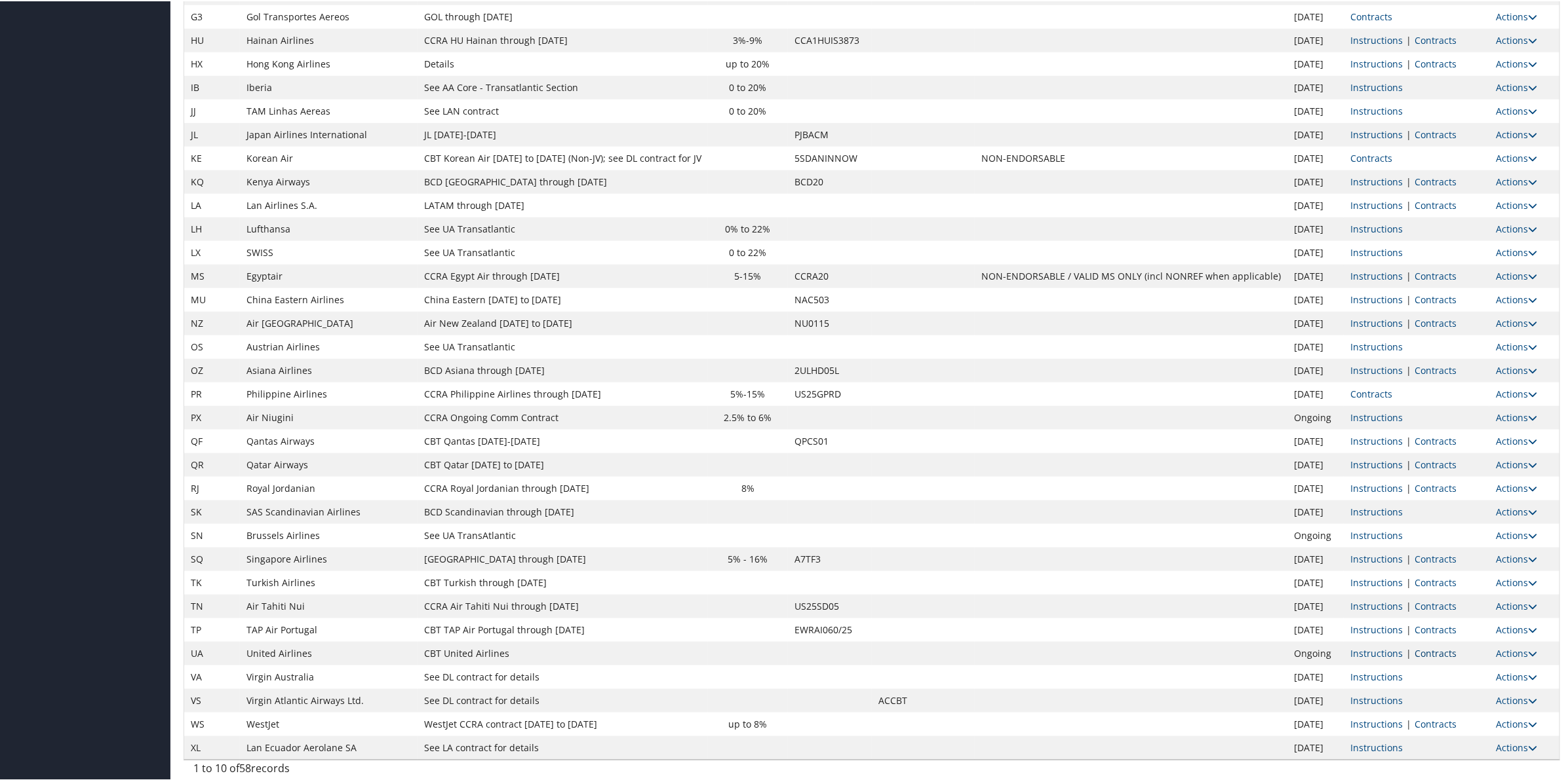
click at [1436, 653] on link "Contracts" at bounding box center [1435, 652] width 42 height 12
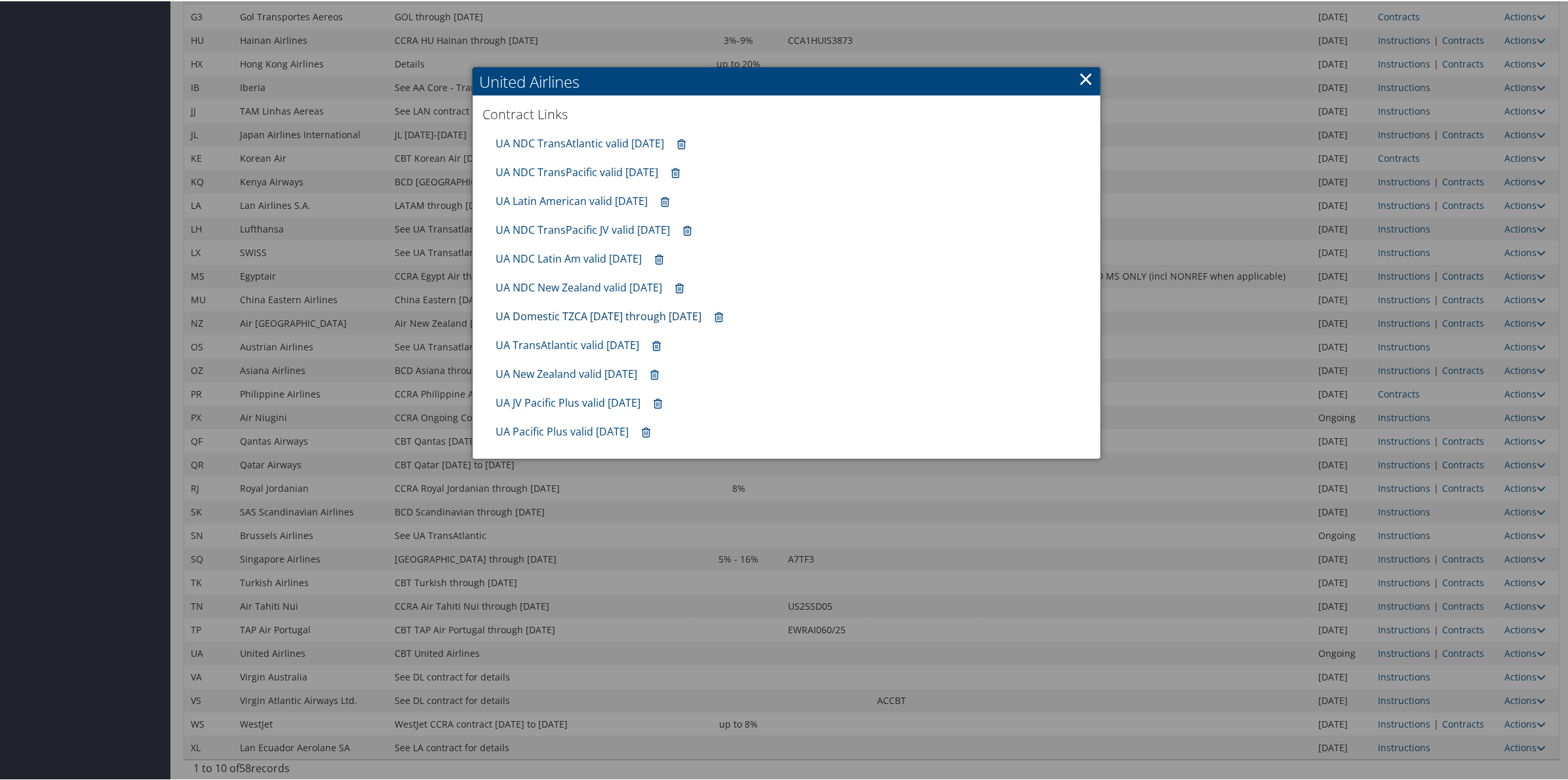
click at [581, 313] on link "UA Domestic TZCA [DATE] through [DATE]" at bounding box center [598, 316] width 206 height 15
click at [1084, 76] on link "×" at bounding box center [1086, 77] width 15 height 26
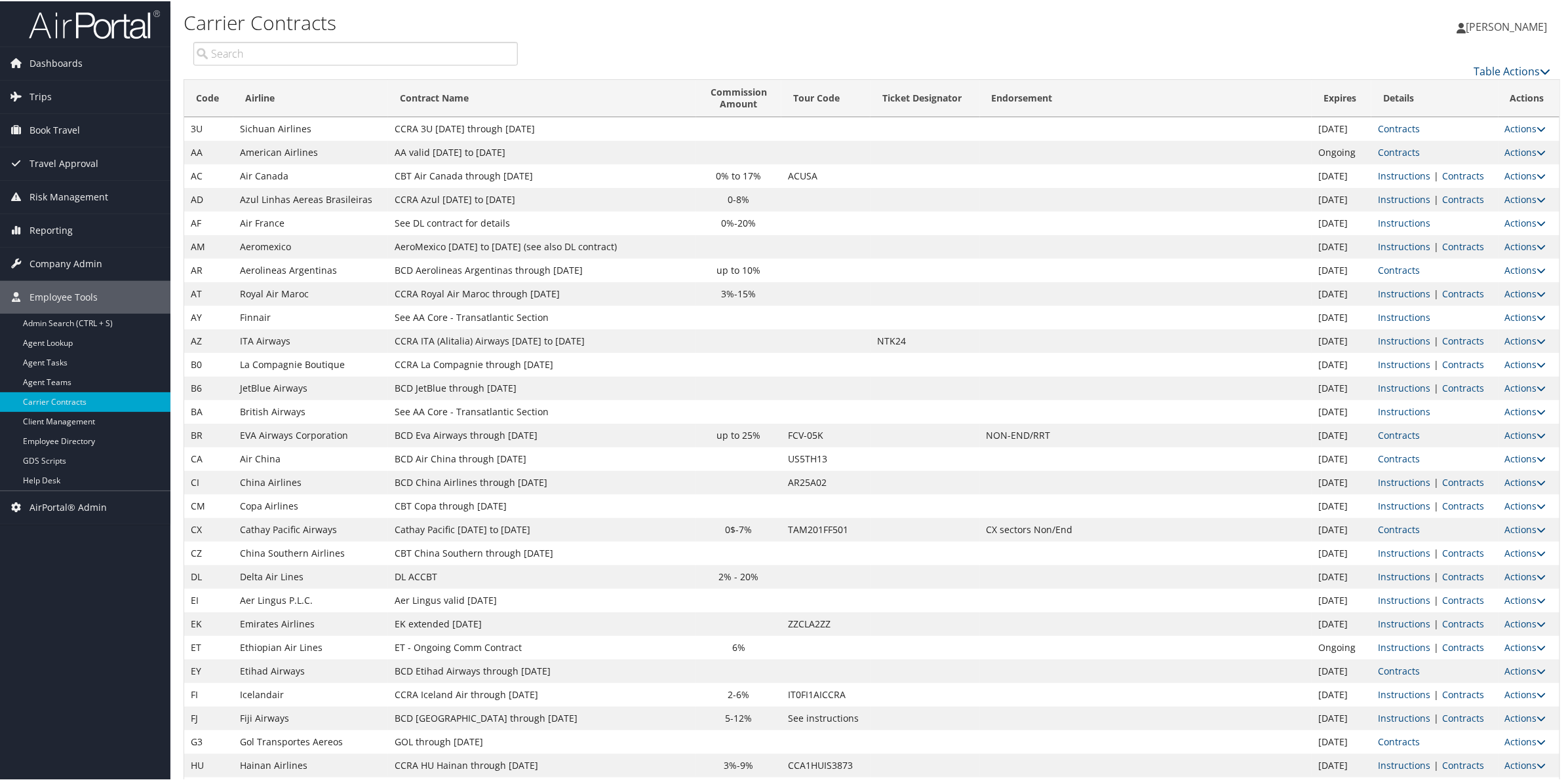
scroll to position [0, 0]
click at [1399, 152] on link "Contracts" at bounding box center [1398, 151] width 42 height 12
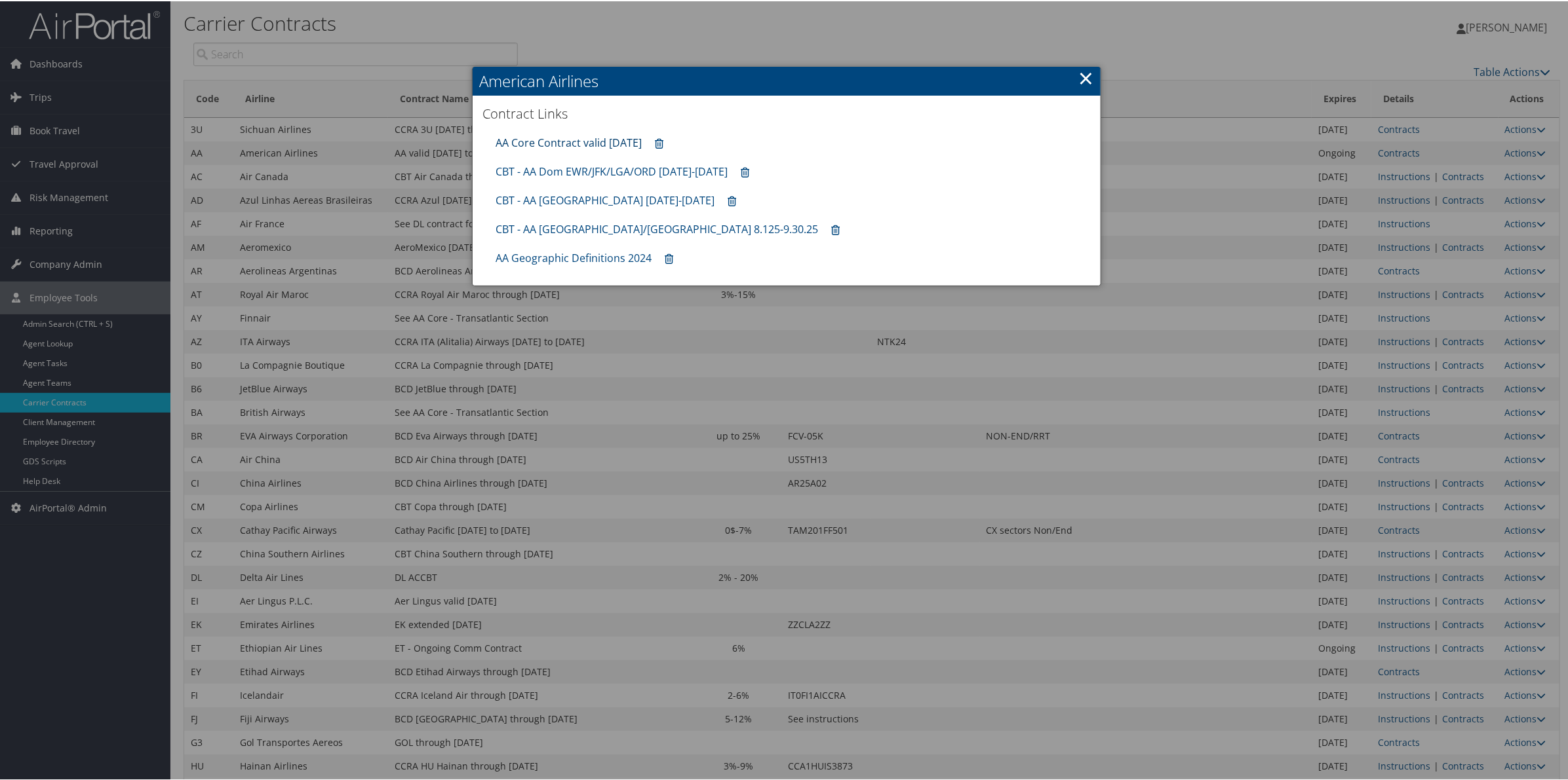
click at [590, 136] on link "AA Core Contract valid [DATE]" at bounding box center [568, 142] width 146 height 15
